Goal: Understand process/instructions: Learn about a topic

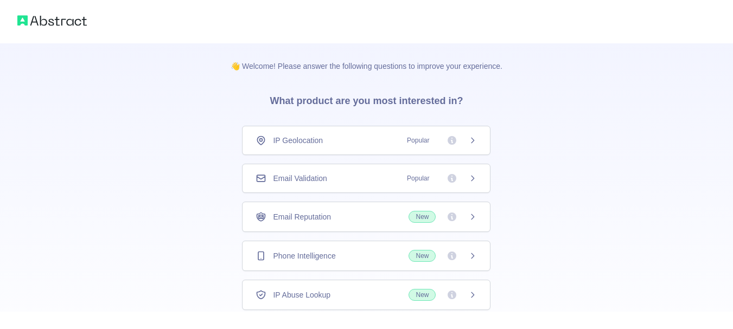
click at [297, 180] on span "Email Validation" at bounding box center [300, 178] width 54 height 11
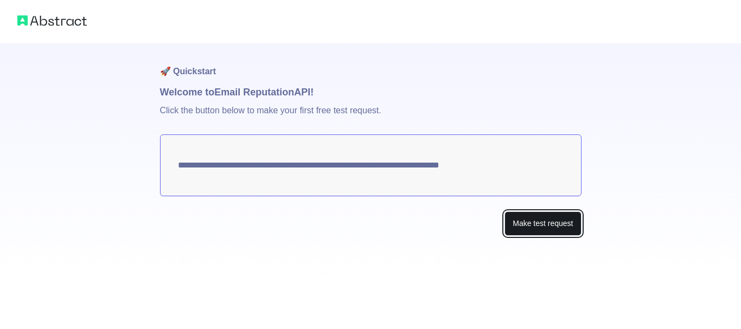
click at [530, 214] on button "Make test request" at bounding box center [543, 224] width 77 height 24
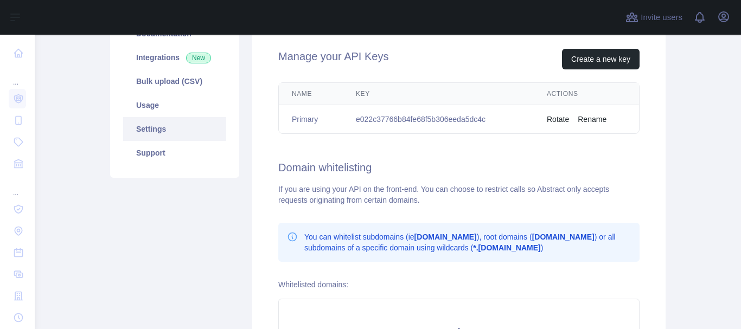
scroll to position [163, 0]
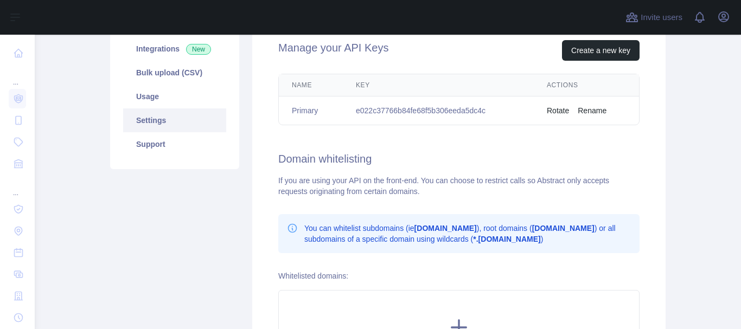
click at [419, 109] on td "e022c37766b84fe68f5b306eeda5dc4c" at bounding box center [438, 111] width 191 height 29
copy td "e022c37766b84fe68f5b306eeda5dc4c"
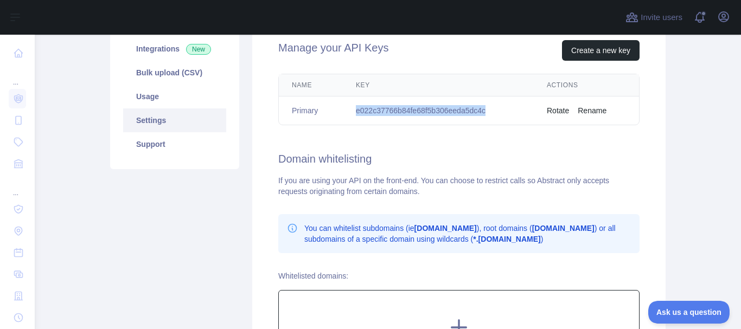
scroll to position [0, 0]
